Goal: Transaction & Acquisition: Subscribe to service/newsletter

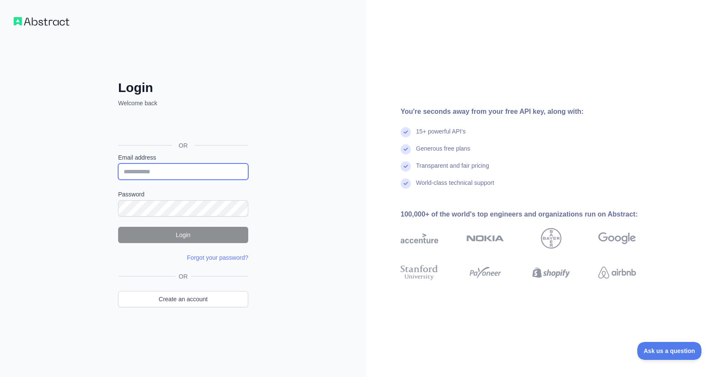
click at [189, 172] on input "Email address" at bounding box center [183, 172] width 130 height 16
type input "**********"
click at [181, 196] on label "Password" at bounding box center [183, 194] width 130 height 9
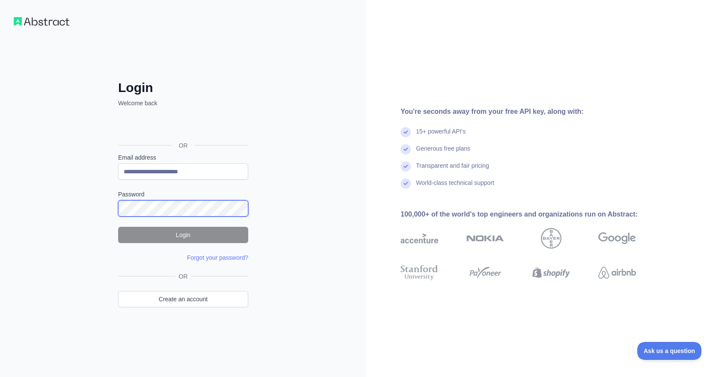
click at [118, 200] on protonpass-control-1028 at bounding box center [118, 200] width 0 height 0
click at [305, 213] on div "**********" at bounding box center [183, 188] width 366 height 377
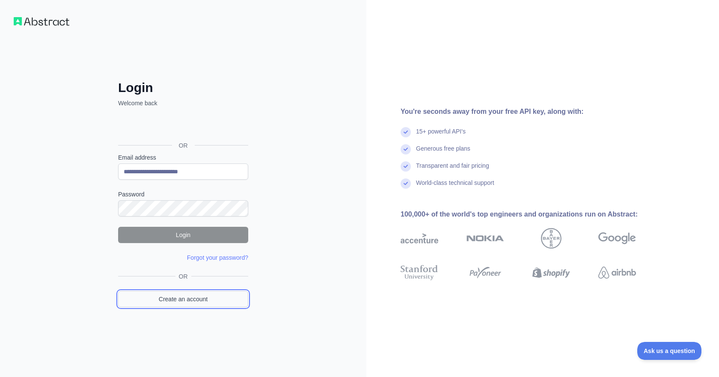
click at [170, 301] on link "Create an account" at bounding box center [183, 299] width 130 height 16
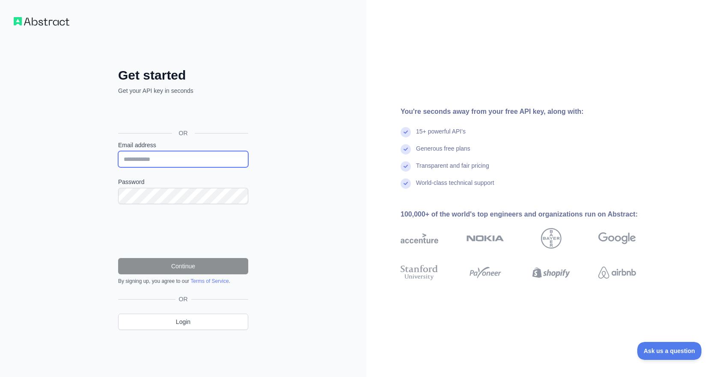
click at [163, 158] on input "Email address" at bounding box center [183, 159] width 130 height 16
type input "**********"
click at [241, 195] on div at bounding box center [183, 196] width 130 height 16
click at [118, 188] on protonpass-control-1028 at bounding box center [118, 188] width 0 height 0
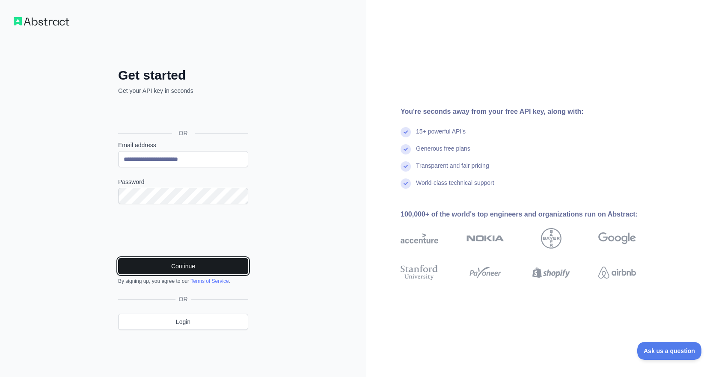
drag, startPoint x: 179, startPoint y: 263, endPoint x: 187, endPoint y: 244, distance: 20.5
click at [181, 263] on button "Continue" at bounding box center [183, 266] width 130 height 16
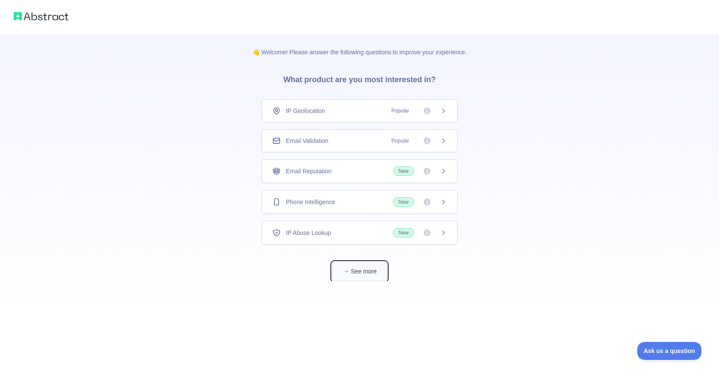
click at [351, 271] on button "See more" at bounding box center [359, 271] width 55 height 19
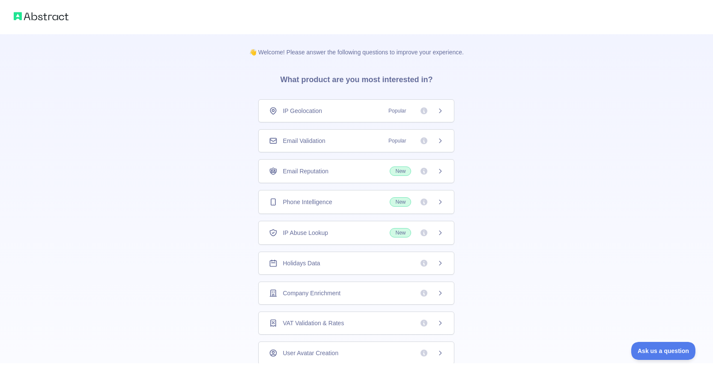
click at [322, 108] on div "IP Geolocation Popular" at bounding box center [356, 111] width 175 height 9
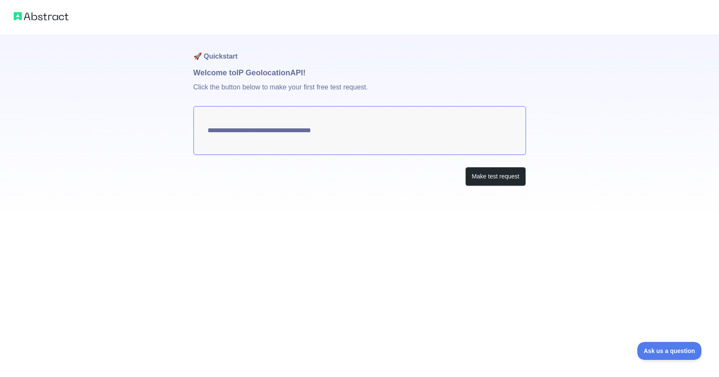
type textarea "**********"
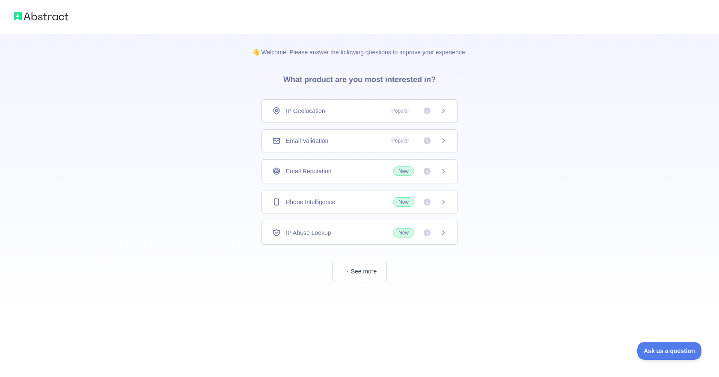
click at [318, 231] on span "IP Abuse Lookup" at bounding box center [308, 233] width 45 height 9
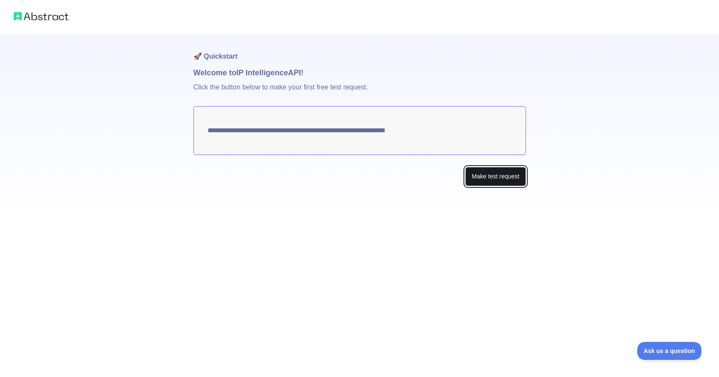
click at [512, 179] on button "Make test request" at bounding box center [495, 176] width 60 height 19
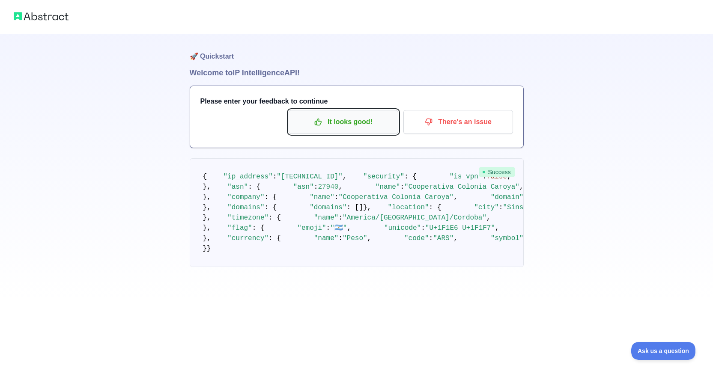
click at [343, 117] on p "It looks good!" at bounding box center [343, 122] width 97 height 15
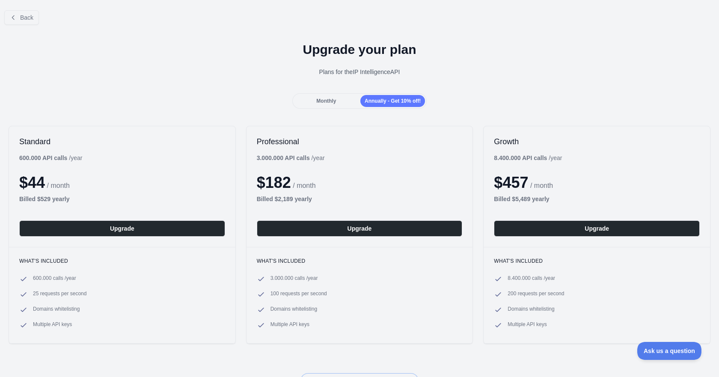
click at [325, 98] on span "Monthly" at bounding box center [326, 101] width 20 height 6
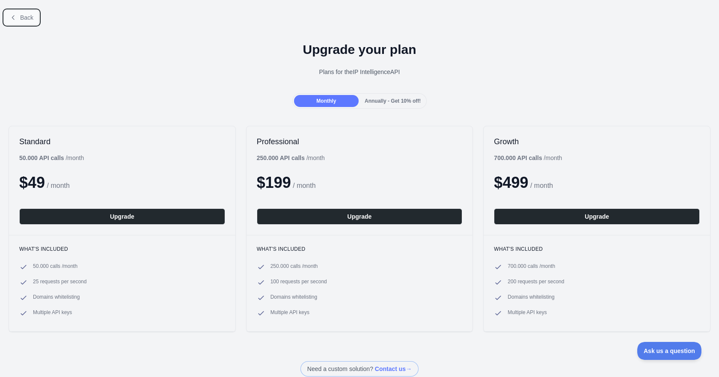
click at [18, 15] on button "Back" at bounding box center [21, 17] width 35 height 15
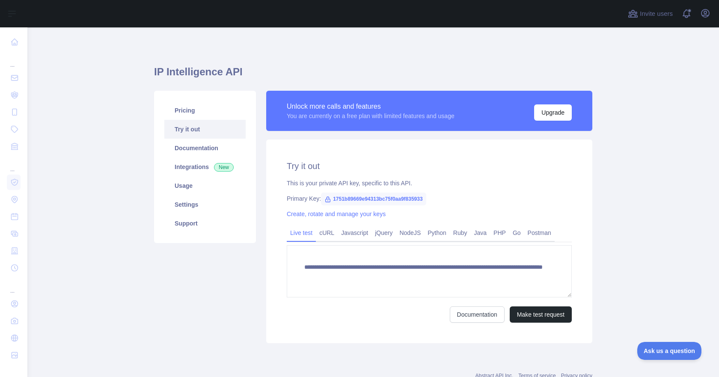
click at [186, 125] on link "Try it out" at bounding box center [204, 129] width 81 height 19
drag, startPoint x: 328, startPoint y: 199, endPoint x: 449, endPoint y: 199, distance: 121.6
click at [449, 199] on div "Primary Key: 1751b89669e94313bc75f0aa9f835933" at bounding box center [429, 198] width 285 height 9
copy span "1751b89669e94313bc75f0aa9f835933"
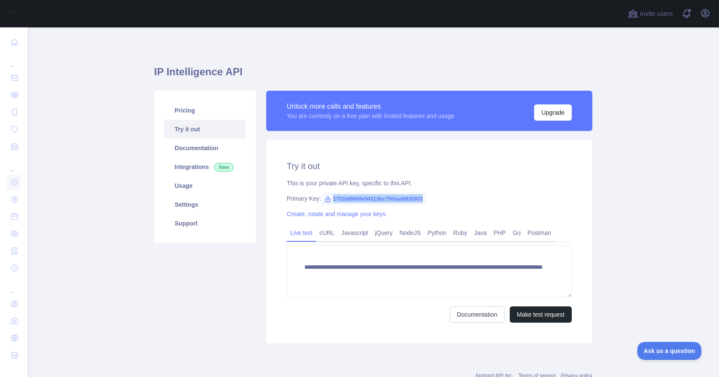
copy span "1751b89669e94313bc75f0aa9f835933"
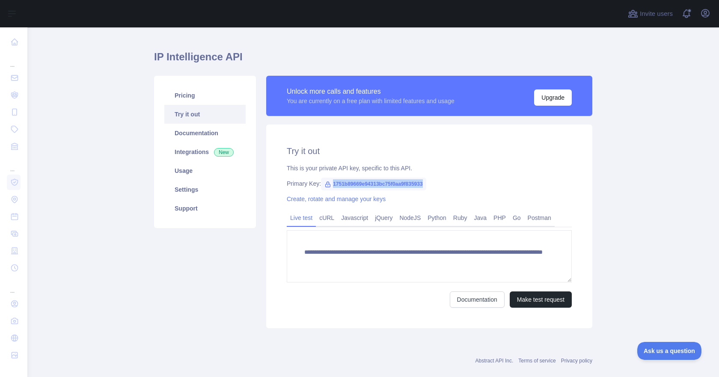
scroll to position [30, 0]
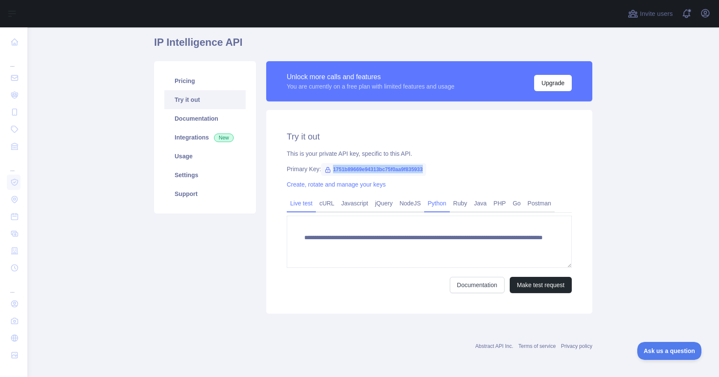
click at [424, 204] on link "Python" at bounding box center [437, 203] width 26 height 14
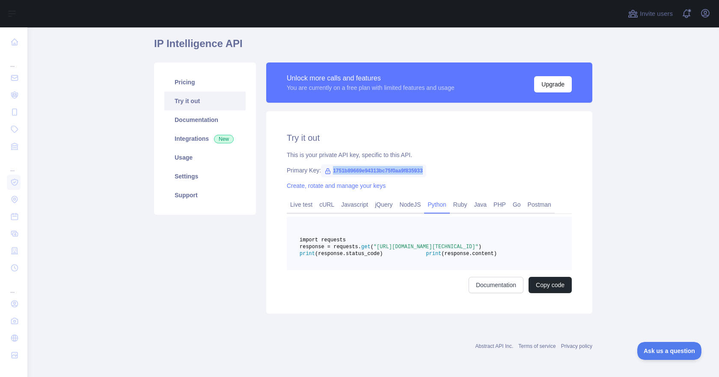
scroll to position [49, 0]
click at [166, 148] on link "Usage" at bounding box center [204, 157] width 81 height 19
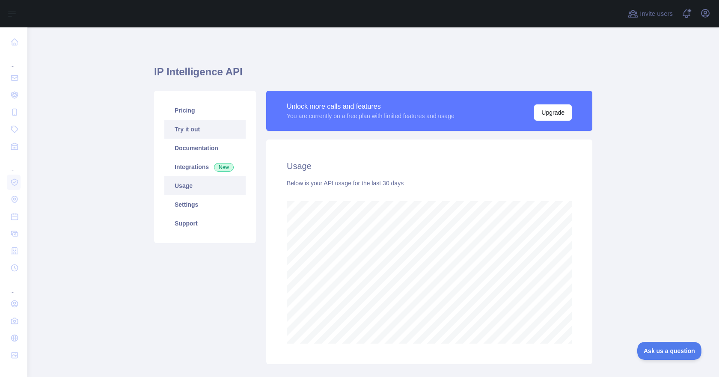
scroll to position [350, 685]
